Goal: Task Accomplishment & Management: Use online tool/utility

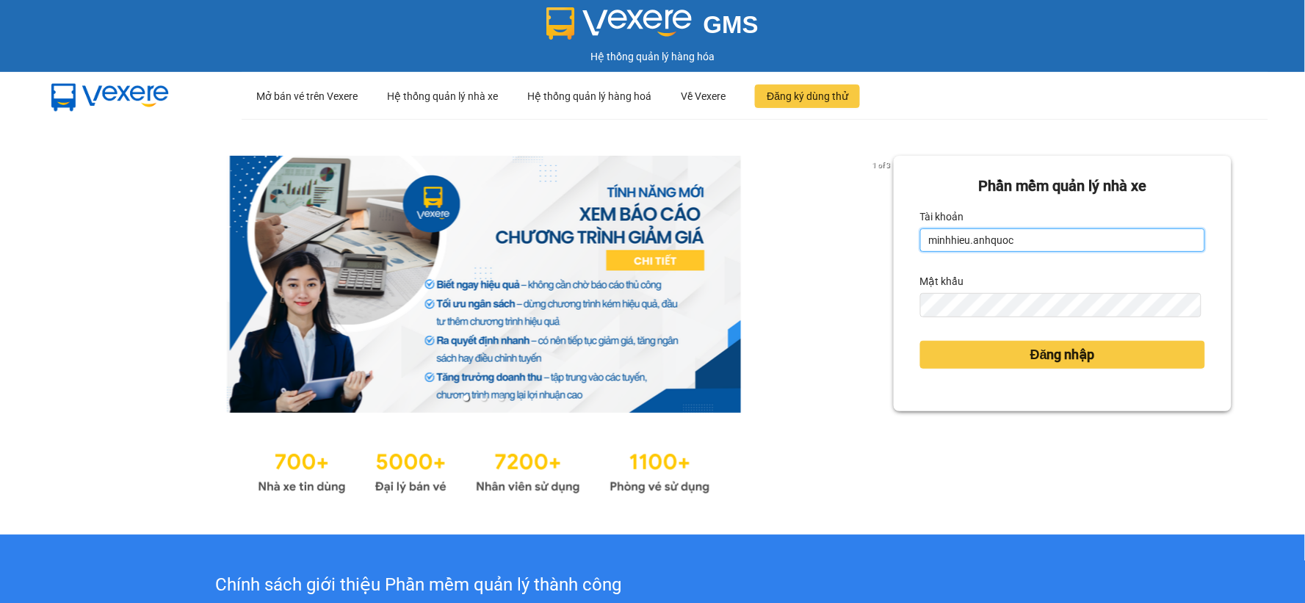
click at [974, 231] on input "minhhieu.anhquoc" at bounding box center [1062, 239] width 285 height 23
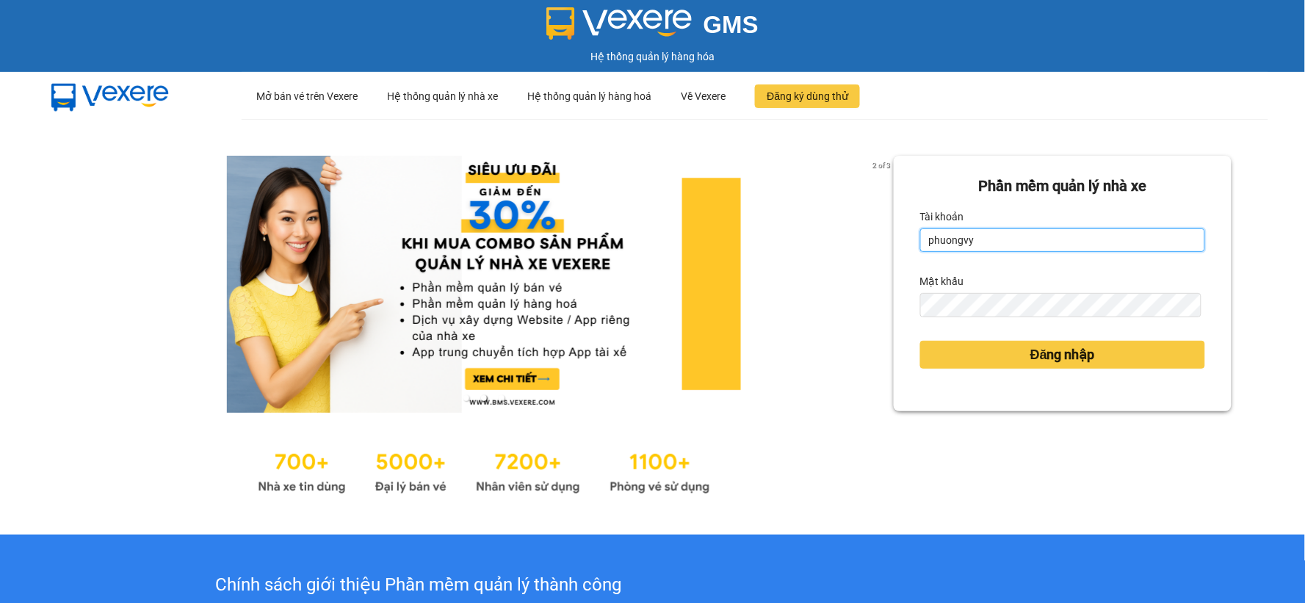
type input "phuongvy.anhquoc"
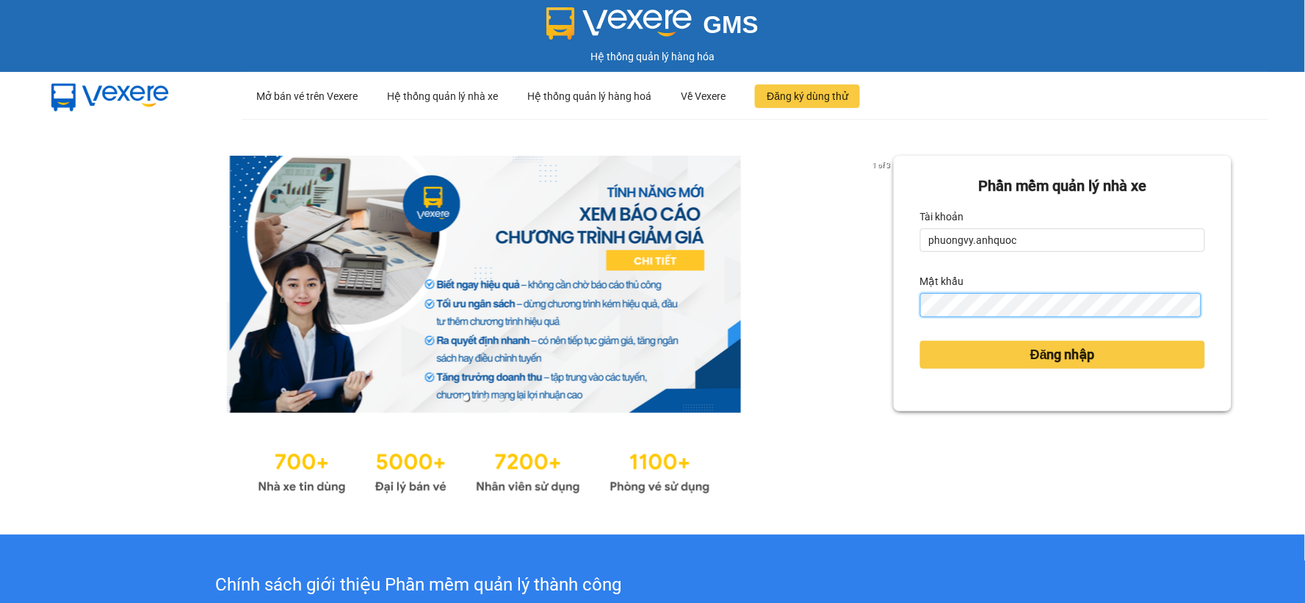
click at [920, 341] on button "Đăng nhập" at bounding box center [1062, 355] width 285 height 28
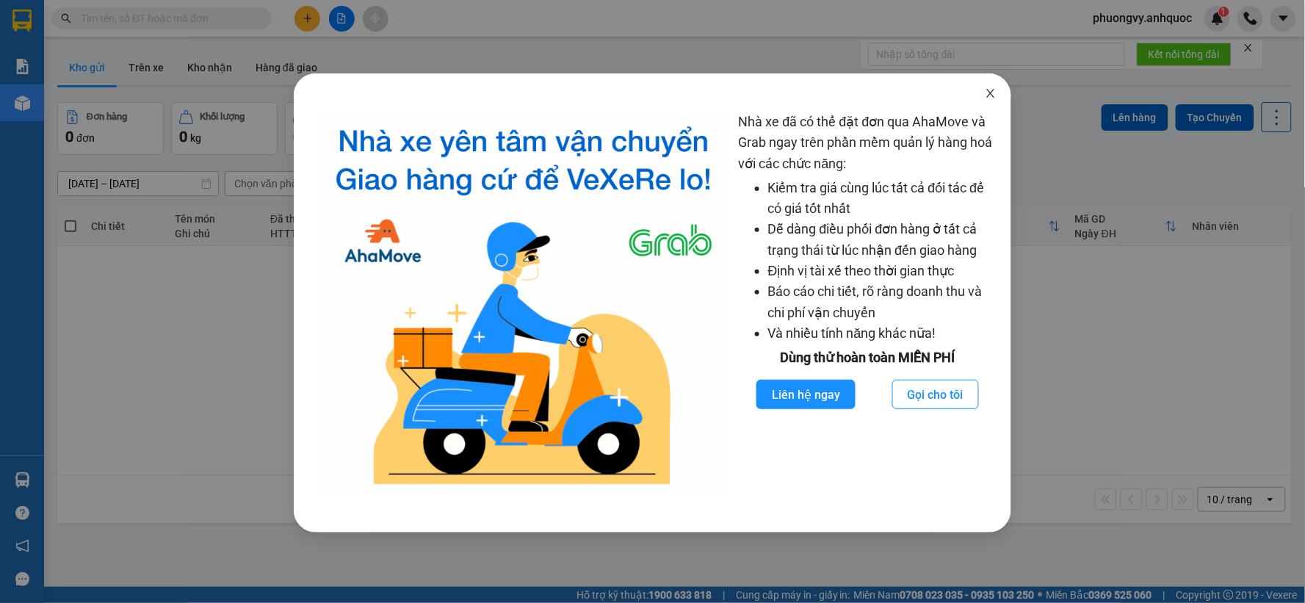
click at [995, 93] on icon "close" at bounding box center [991, 93] width 12 height 12
